Goal: Task Accomplishment & Management: Complete application form

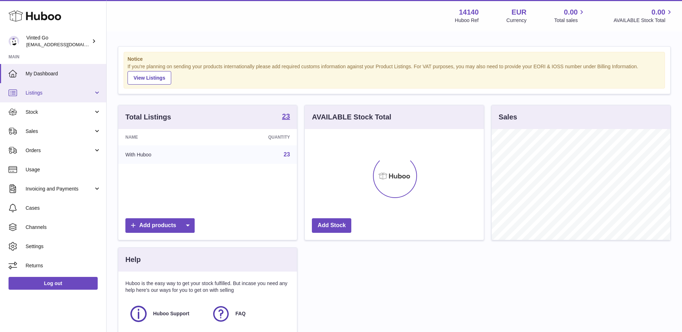
scroll to position [111, 179]
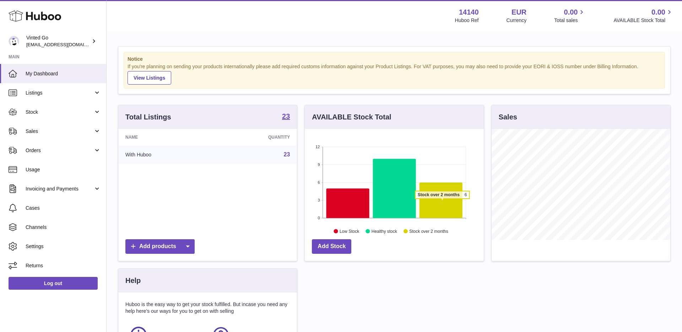
click at [442, 202] on icon at bounding box center [441, 200] width 43 height 36
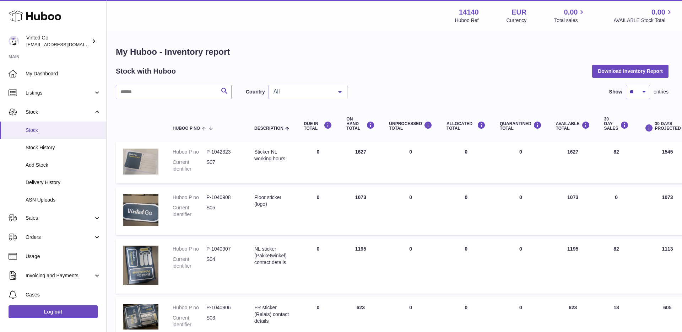
scroll to position [0, 1]
click at [54, 133] on span "Stock" at bounding box center [63, 130] width 75 height 7
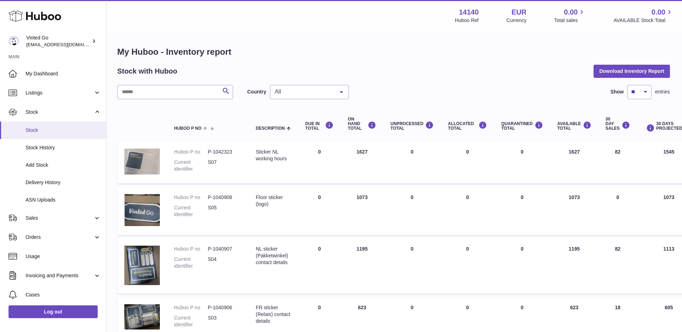
scroll to position [0, 0]
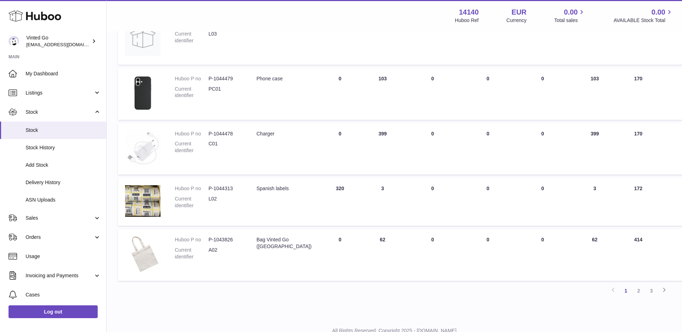
scroll to position [364, 0]
click at [638, 288] on link "2" at bounding box center [639, 290] width 13 height 13
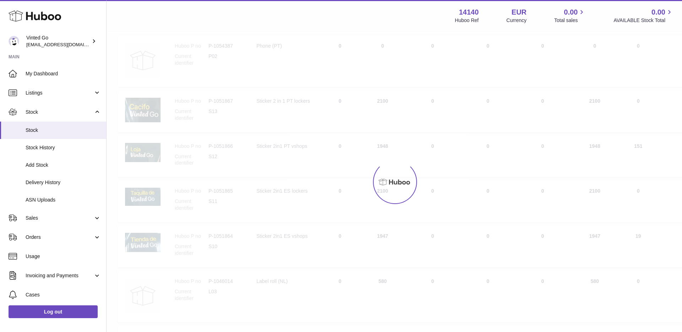
scroll to position [32, 0]
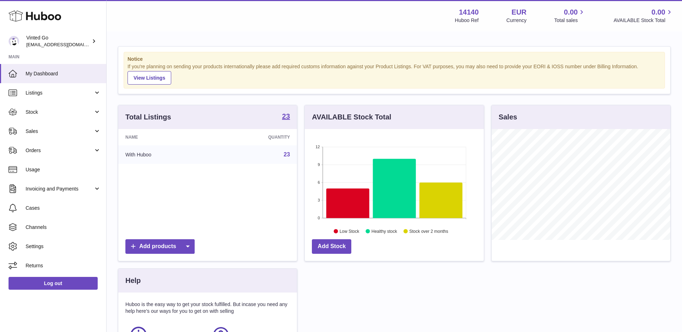
scroll to position [111, 179]
click at [43, 114] on span "Stock" at bounding box center [60, 112] width 68 height 7
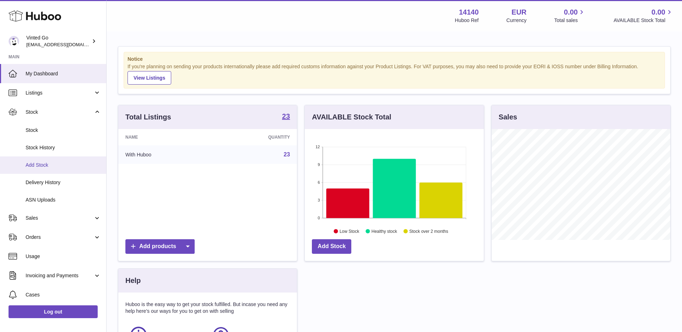
click at [44, 170] on link "Add Stock" at bounding box center [53, 164] width 106 height 17
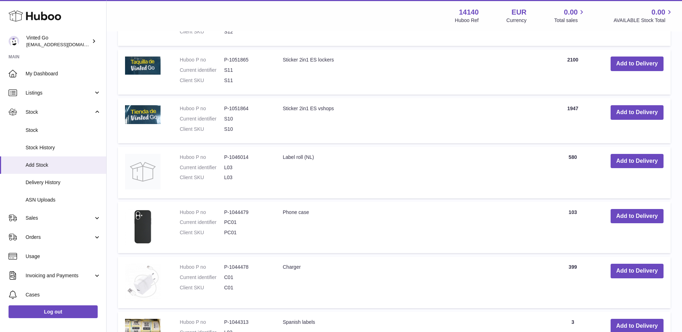
scroll to position [331, 0]
click at [631, 219] on button "Add to Delivery" at bounding box center [637, 216] width 53 height 15
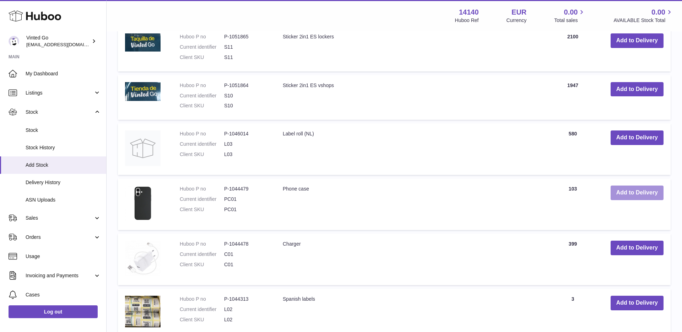
scroll to position [422, 0]
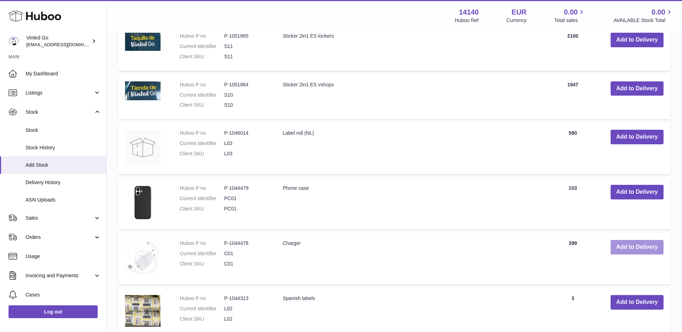
drag, startPoint x: 628, startPoint y: 246, endPoint x: 618, endPoint y: 245, distance: 10.0
click at [628, 246] on button "Add to Delivery" at bounding box center [637, 247] width 53 height 15
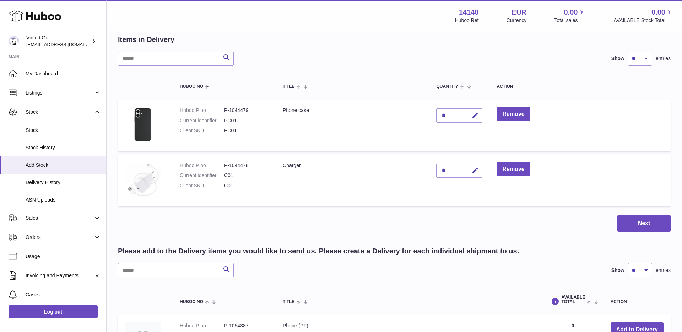
scroll to position [0, 0]
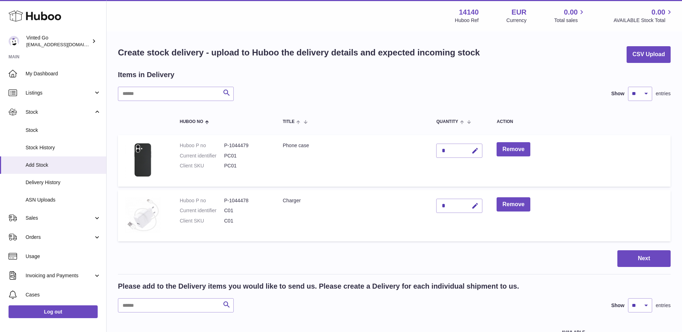
drag, startPoint x: 478, startPoint y: 149, endPoint x: 464, endPoint y: 158, distance: 16.9
click at [478, 149] on icon "button" at bounding box center [475, 150] width 7 height 7
type input "*"
type input "***"
click at [472, 151] on button "submit" at bounding box center [475, 150] width 14 height 11
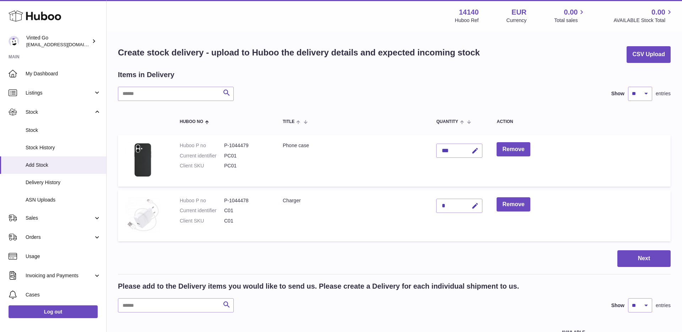
click at [449, 207] on div "*" at bounding box center [459, 206] width 46 height 14
click at [477, 207] on icon "button" at bounding box center [475, 205] width 7 height 7
type input "***"
click at [472, 200] on button "submit" at bounding box center [475, 205] width 14 height 11
click at [641, 260] on button "Next" at bounding box center [644, 258] width 53 height 17
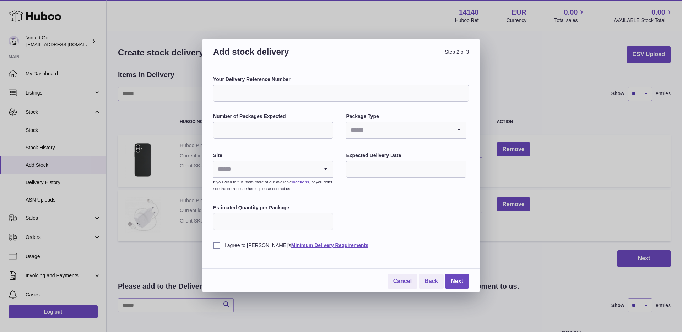
click at [322, 92] on input "Your Delivery Reference Number" at bounding box center [341, 93] width 256 height 17
type input "********"
click at [328, 113] on div "Your Delivery Reference Number ******** Number of Packages Expected Package Typ…" at bounding box center [341, 162] width 256 height 173
click at [302, 130] on input "Number of Packages Expected" at bounding box center [273, 130] width 120 height 17
type input "*"
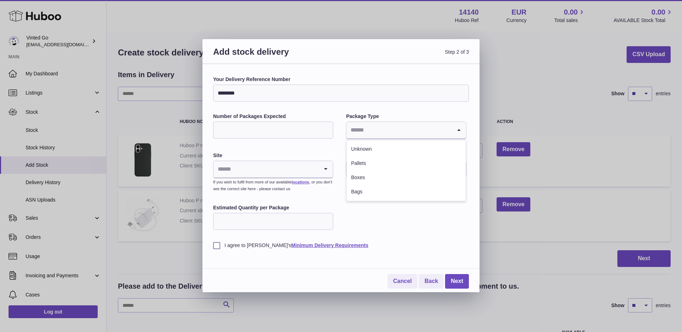
click at [372, 134] on input "Search for option" at bounding box center [398, 130] width 105 height 16
click at [375, 181] on li "Boxes" at bounding box center [406, 178] width 119 height 14
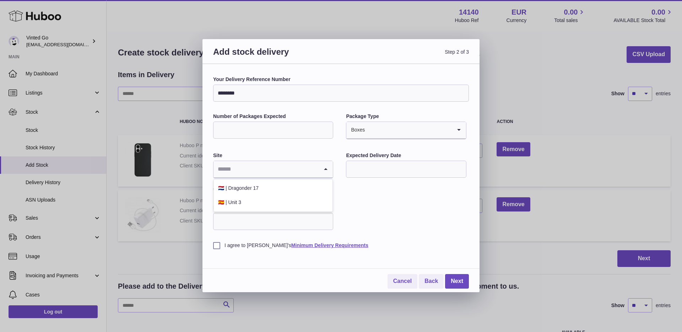
click at [306, 170] on input "Search for option" at bounding box center [266, 169] width 105 height 16
click at [301, 203] on li "🇪🇸 | Unit 3" at bounding box center [273, 202] width 119 height 14
click at [384, 172] on input "text" at bounding box center [406, 169] width 120 height 17
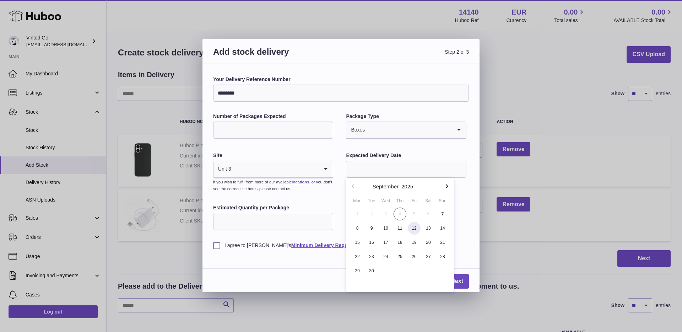
click at [413, 231] on span "12" at bounding box center [414, 228] width 13 height 13
type input "**********"
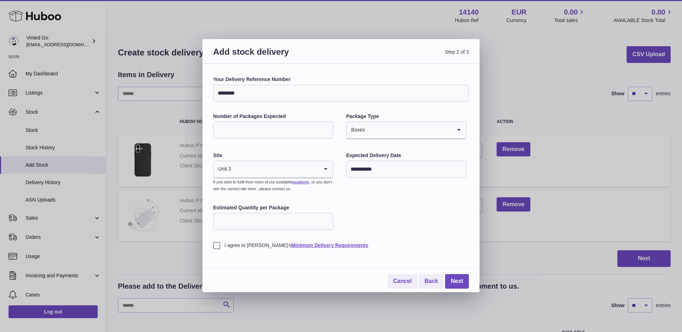
click at [292, 221] on input "Estimated Quantity per Package" at bounding box center [273, 221] width 120 height 17
type input "**"
click at [213, 242] on label "I agree to Huboo's Minimum Delivery Requirements" at bounding box center [341, 245] width 256 height 7
click at [268, 136] on input "*" at bounding box center [273, 130] width 120 height 17
type input "*"
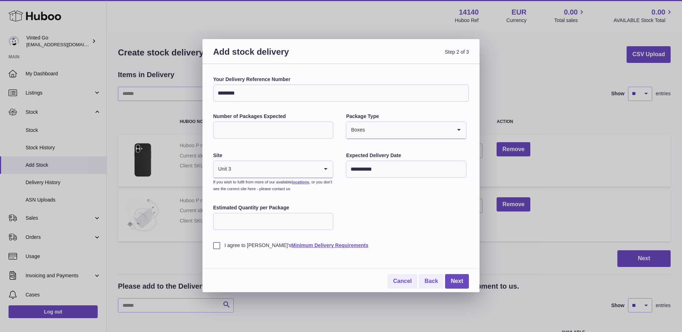
click at [241, 223] on input "**" at bounding box center [273, 221] width 120 height 17
click at [244, 132] on input "*" at bounding box center [273, 130] width 120 height 17
type input "*"
click at [227, 220] on input "**" at bounding box center [273, 221] width 120 height 17
click at [217, 220] on input "**" at bounding box center [273, 221] width 120 height 17
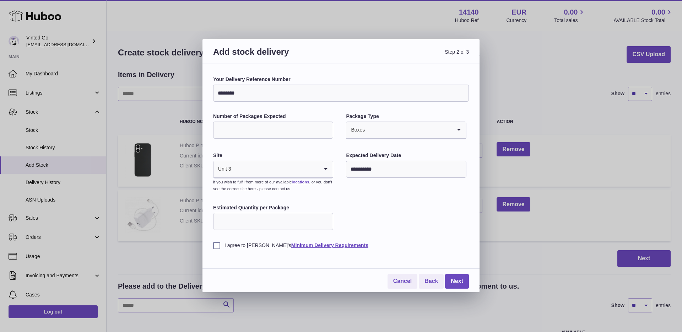
type input "***"
click at [414, 244] on label "I agree to Huboo's Minimum Delivery Requirements" at bounding box center [341, 245] width 256 height 7
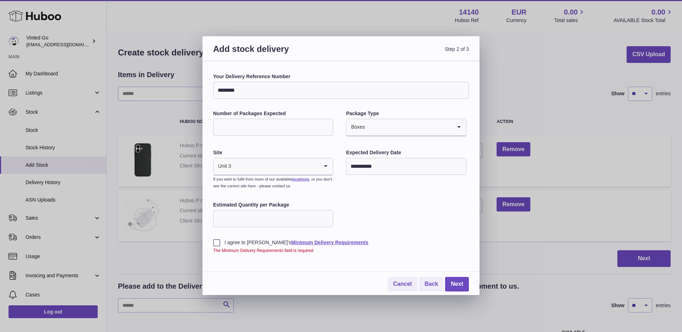
click at [235, 127] on input "*" at bounding box center [273, 127] width 120 height 17
type input "*"
click at [235, 224] on input "***" at bounding box center [273, 218] width 120 height 17
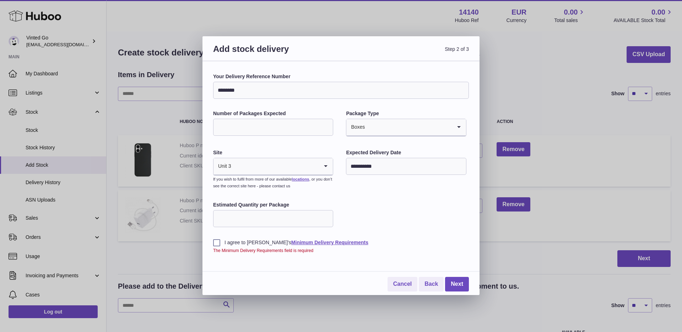
type input "***"
click at [213, 239] on div "I agree to Huboo's Minimum Delivery Requirements The Minimum Delivery Requireme…" at bounding box center [341, 240] width 256 height 25
click at [216, 243] on label "I agree to Huboo's Minimum Delivery Requirements" at bounding box center [341, 242] width 256 height 7
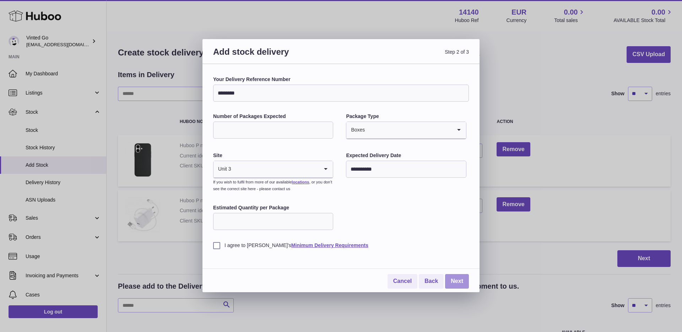
click at [453, 283] on link "Next" at bounding box center [457, 281] width 24 height 15
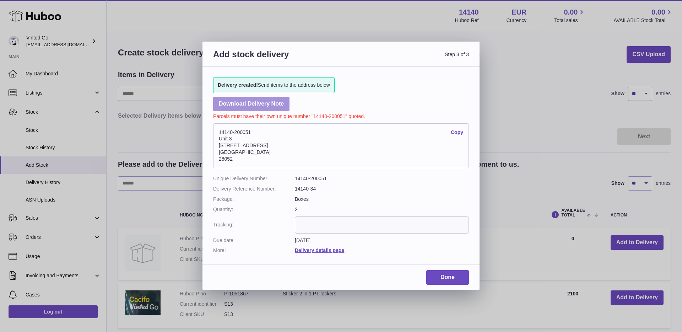
click at [264, 111] on link "Download Delivery Note" at bounding box center [251, 104] width 76 height 15
click at [456, 278] on link "Done" at bounding box center [447, 277] width 43 height 15
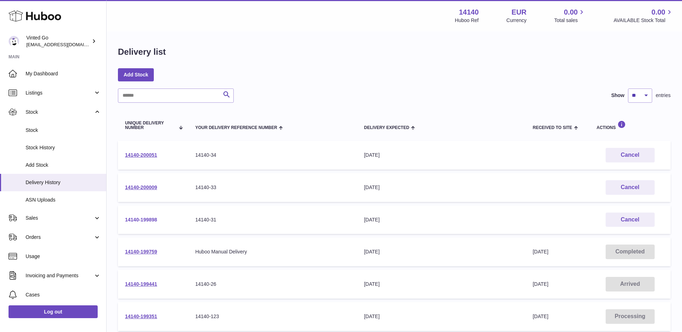
click at [150, 219] on link "14140-199898" at bounding box center [141, 220] width 32 height 6
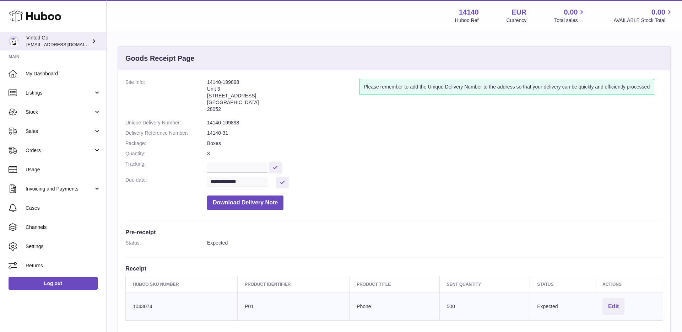
scroll to position [7, 0]
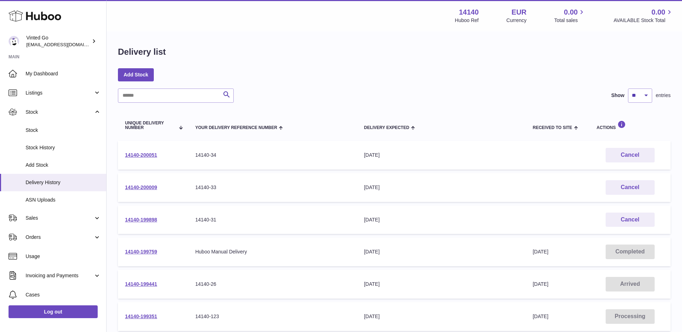
click at [149, 160] on td "14140-200051" at bounding box center [153, 155] width 70 height 29
click at [150, 154] on link "14140-200051" at bounding box center [141, 155] width 32 height 6
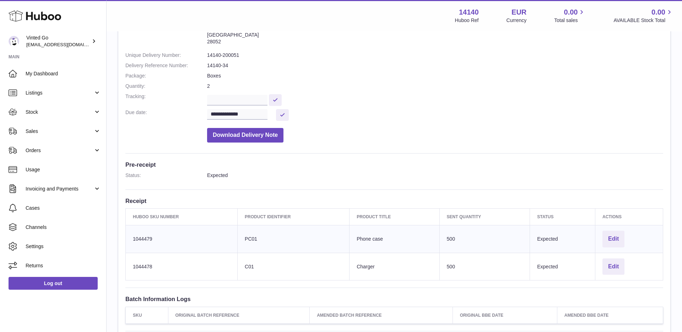
scroll to position [74, 0]
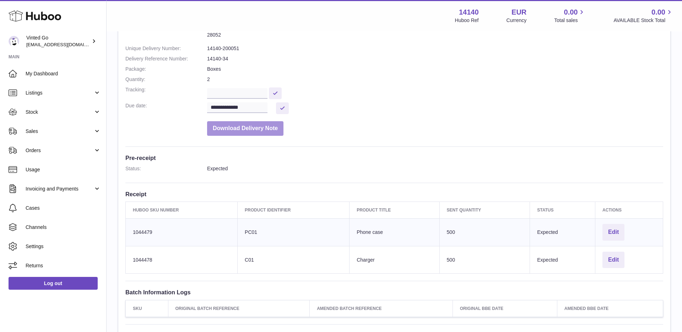
click at [276, 133] on button "Download Delivery Note" at bounding box center [245, 128] width 76 height 15
